Goal: Navigation & Orientation: Find specific page/section

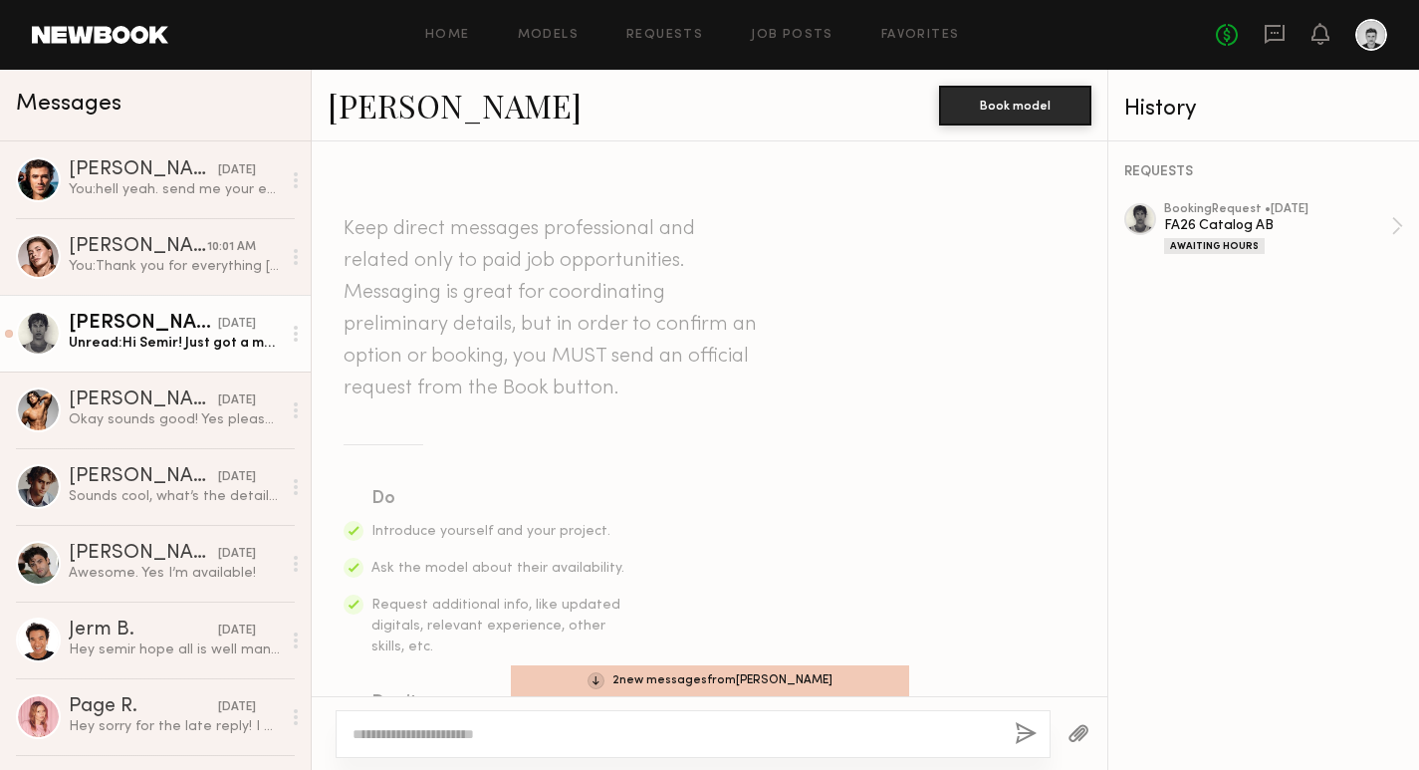
scroll to position [1340, 0]
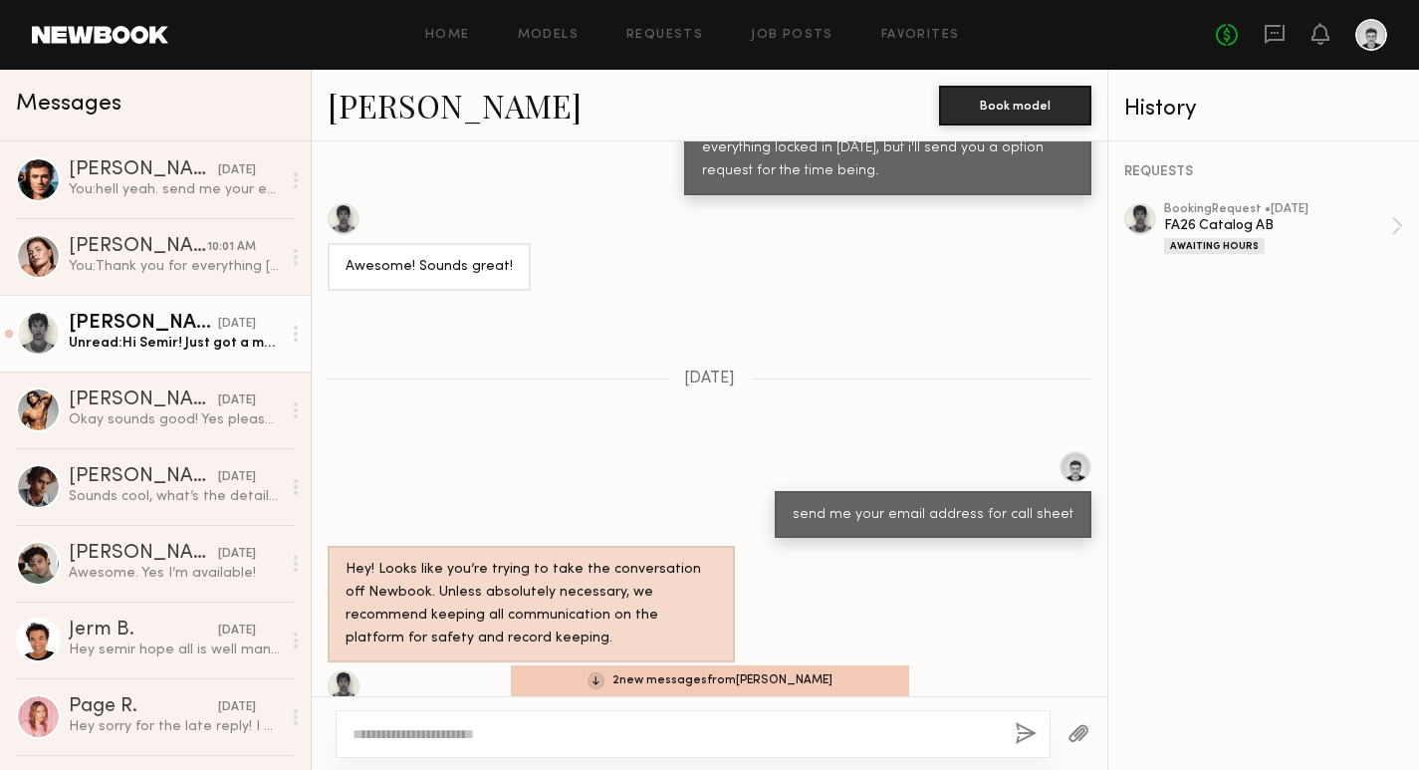
click at [159, 41] on link at bounding box center [100, 35] width 136 height 18
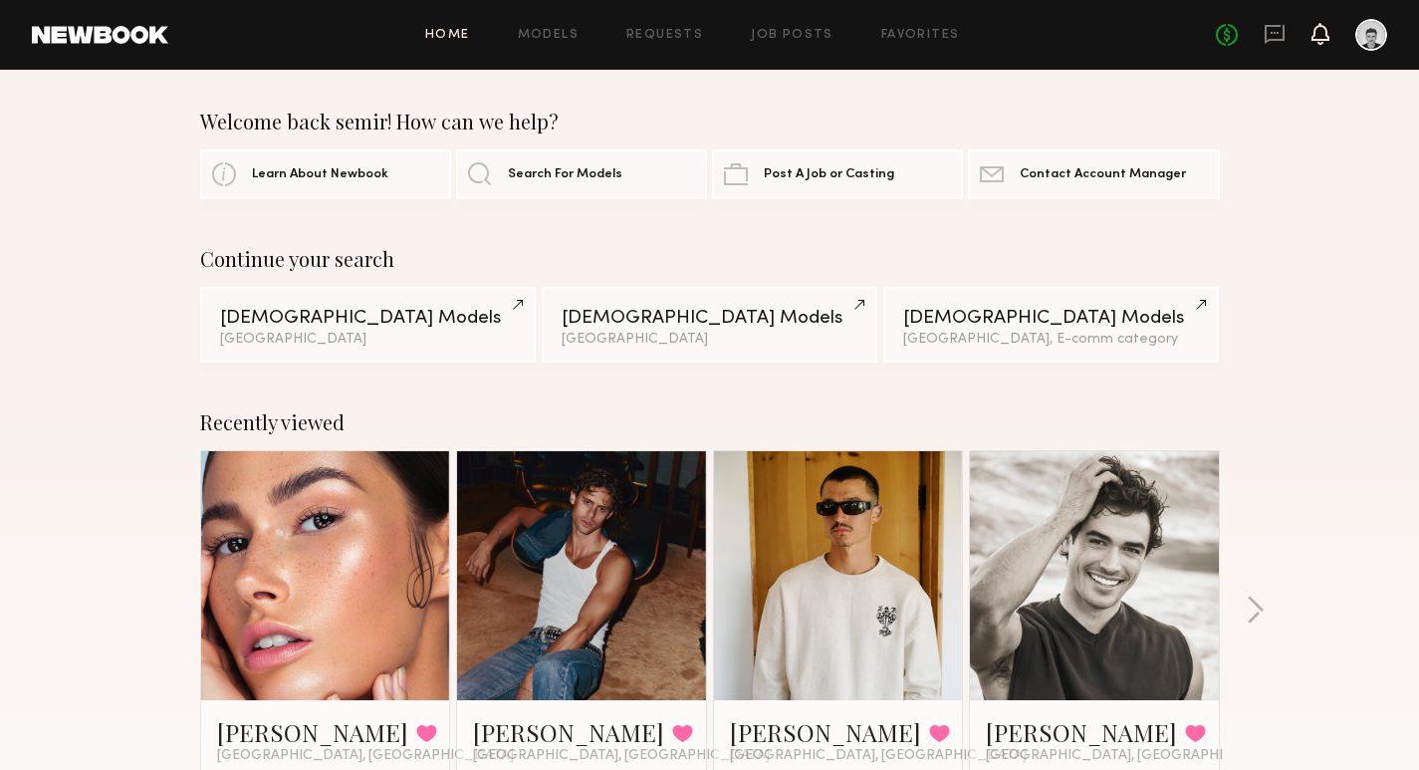
click at [1319, 37] on icon at bounding box center [1321, 33] width 16 height 14
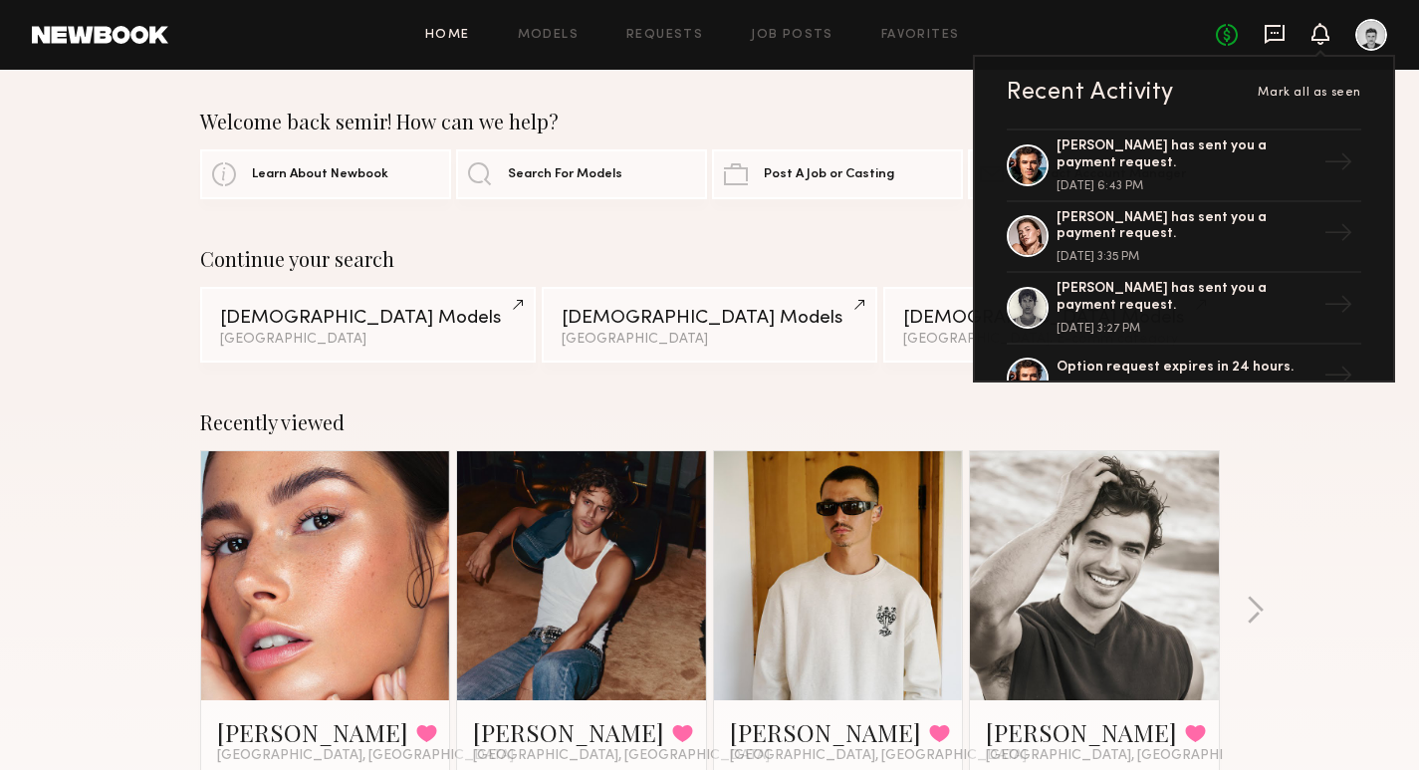
click at [1285, 40] on icon at bounding box center [1275, 34] width 22 height 22
